Goal: Transaction & Acquisition: Purchase product/service

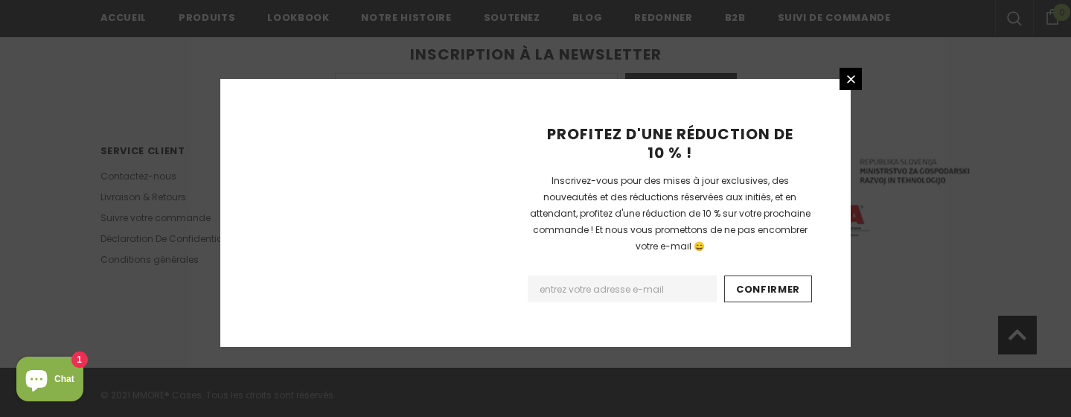
scroll to position [2647, 0]
